Goal: Transaction & Acquisition: Purchase product/service

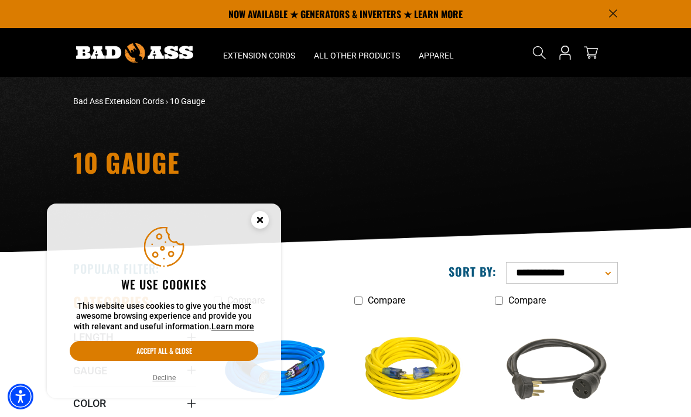
click at [159, 379] on button "Decline" at bounding box center [164, 378] width 30 height 12
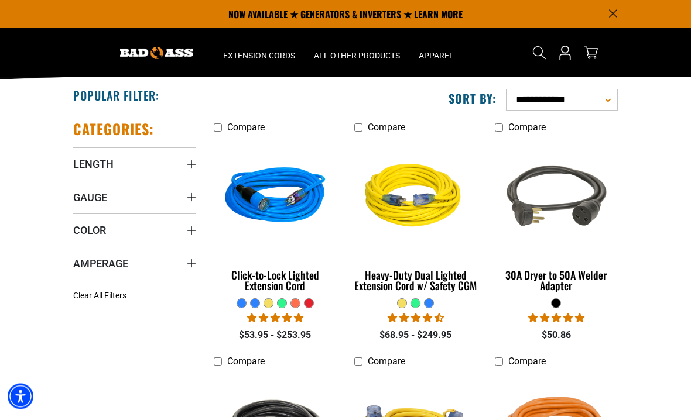
scroll to position [173, 0]
click at [89, 163] on span "Length" at bounding box center [93, 163] width 40 height 13
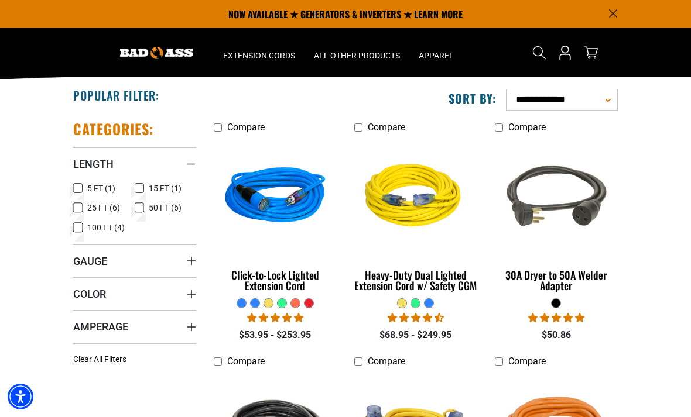
click at [73, 186] on rect at bounding box center [77, 188] width 9 height 9
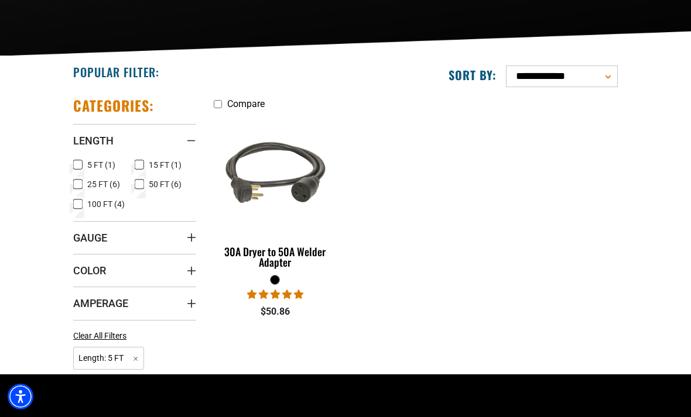
scroll to position [220, 0]
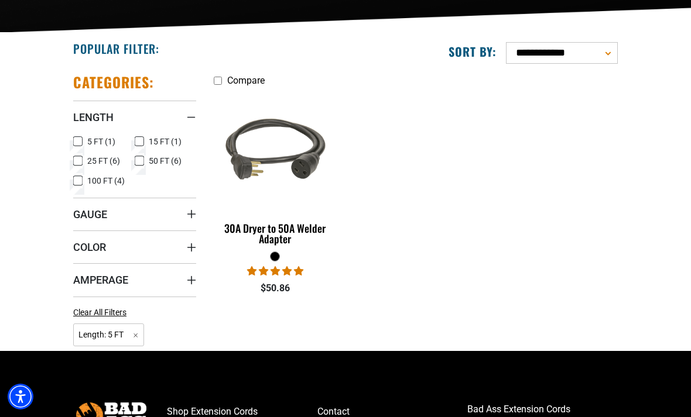
click at [83, 213] on span "Gauge" at bounding box center [90, 214] width 34 height 13
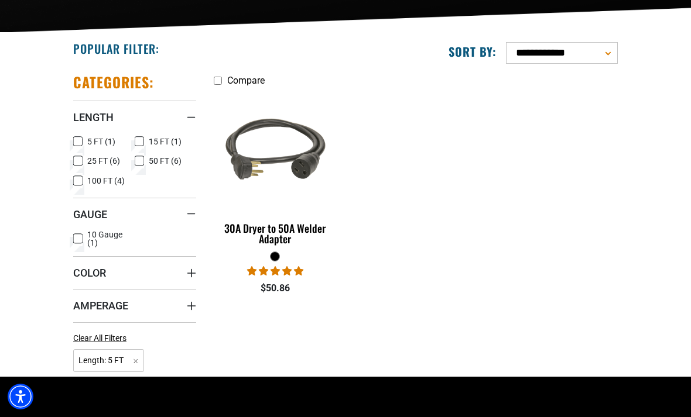
click at [69, 232] on div "Categories: Length Length 5 FT (1) 5 FT (1 product)" at bounding box center [134, 220] width 140 height 313
click at [75, 237] on icon at bounding box center [77, 238] width 9 height 15
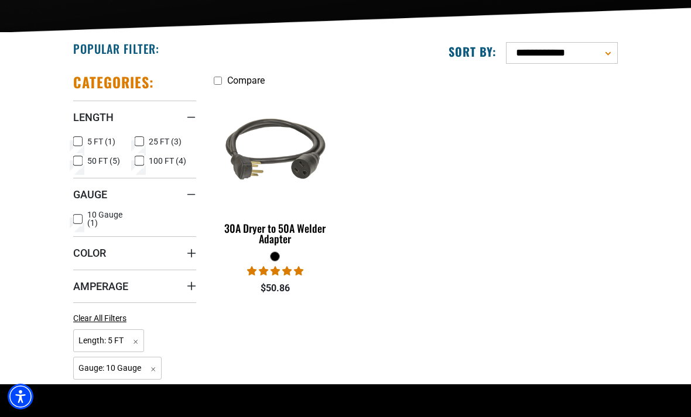
click at [80, 250] on span "Color" at bounding box center [89, 252] width 33 height 13
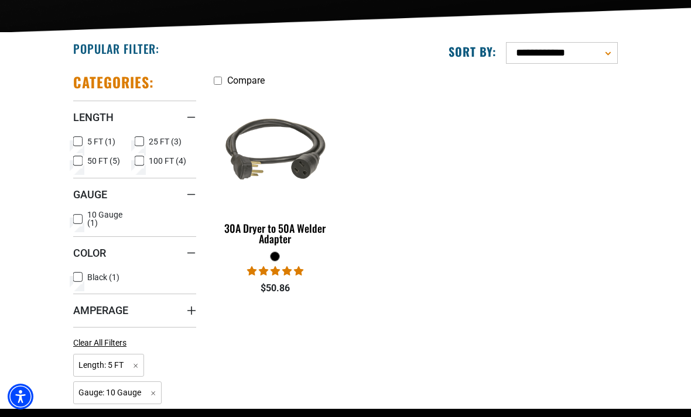
click at [89, 310] on span "Amperage" at bounding box center [100, 310] width 55 height 13
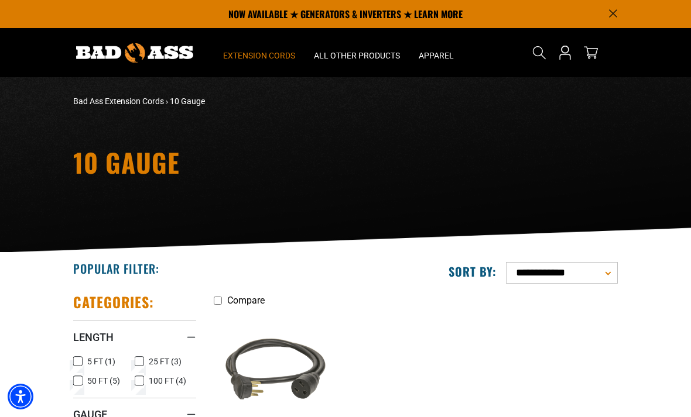
click at [258, 54] on span "Extension Cords" at bounding box center [259, 55] width 72 height 11
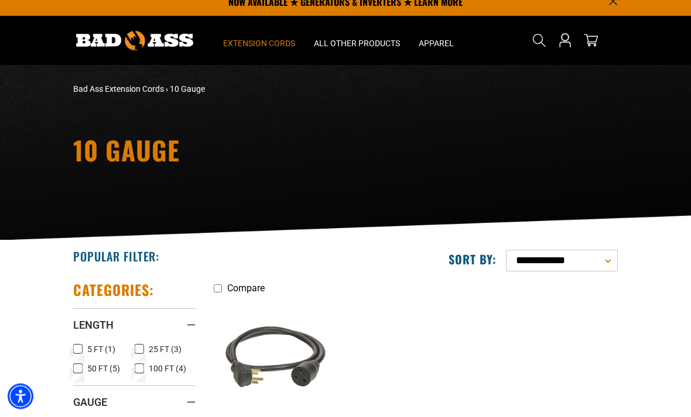
click at [255, 36] on summary "Extension Cords" at bounding box center [259, 40] width 91 height 49
click at [266, 39] on span "Extension Cords" at bounding box center [259, 43] width 72 height 11
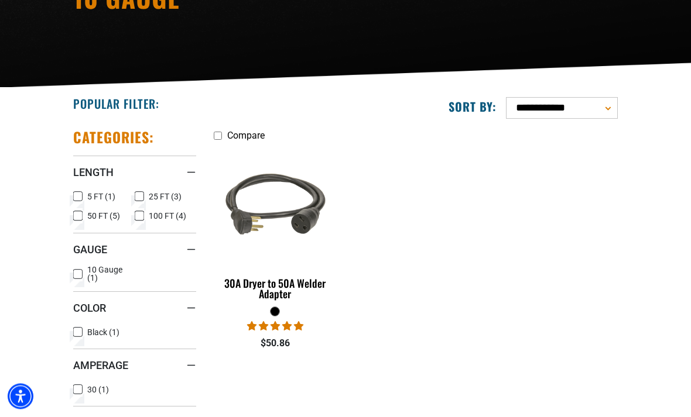
scroll to position [169, 0]
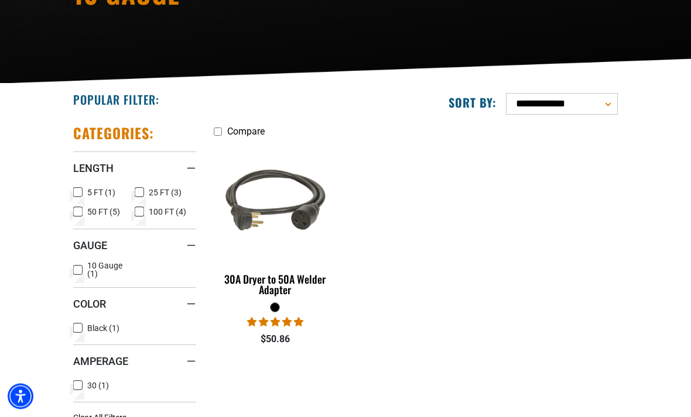
click at [74, 268] on icon at bounding box center [77, 270] width 7 height 6
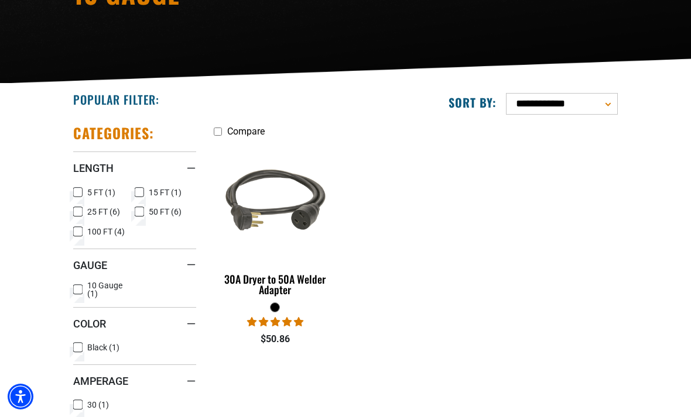
click at [70, 188] on div "Categories: Length Length 5 FT (1) 5 FT (1 product)" at bounding box center [134, 296] width 140 height 362
click at [79, 195] on icon at bounding box center [77, 193] width 7 height 6
click at [185, 263] on summary "Gauge" at bounding box center [134, 265] width 123 height 33
click at [82, 263] on span "Gauge" at bounding box center [90, 265] width 34 height 13
click at [76, 343] on rect at bounding box center [77, 347] width 9 height 9
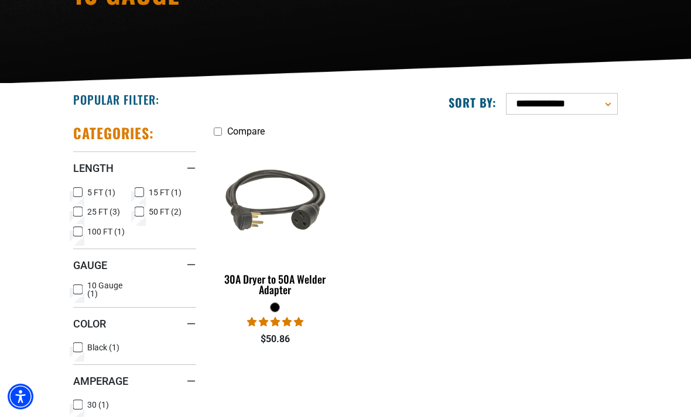
click at [78, 343] on rect at bounding box center [77, 347] width 9 height 9
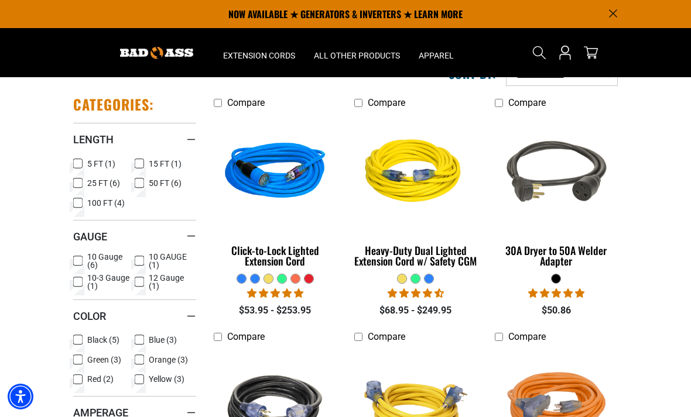
scroll to position [181, 0]
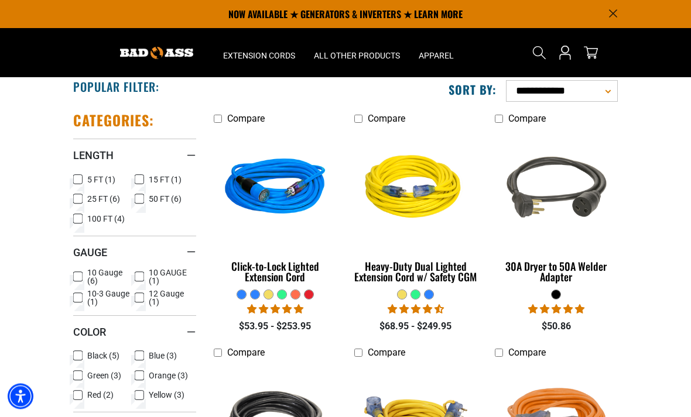
click at [138, 296] on icon at bounding box center [139, 298] width 9 height 15
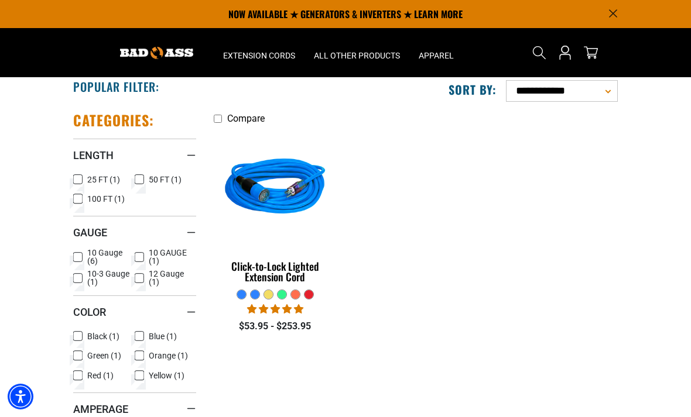
click at [266, 268] on div "Click-to-Lock Lighted Extension Cord" at bounding box center [275, 271] width 123 height 21
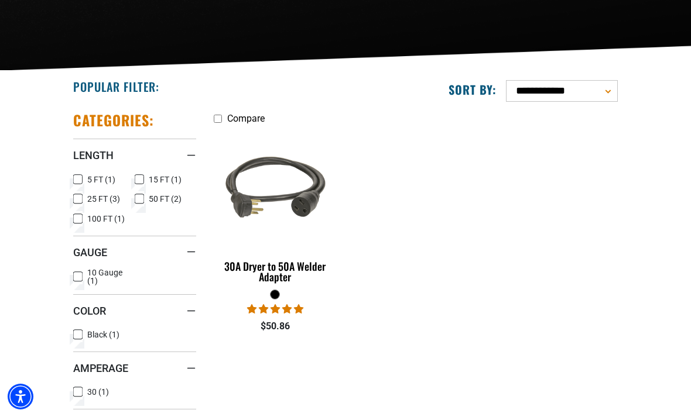
scroll to position [207, 0]
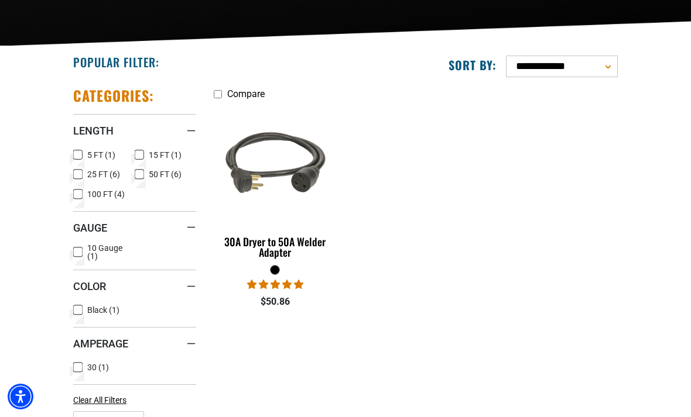
scroll to position [258, 0]
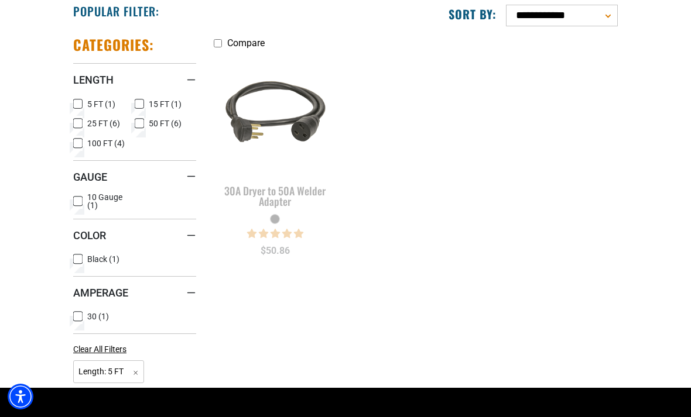
scroll to position [173, 0]
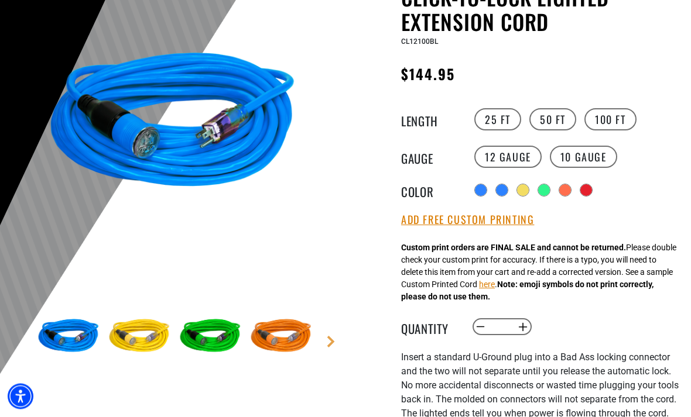
scroll to position [142, 0]
click at [505, 118] on label "25 FT" at bounding box center [497, 119] width 47 height 22
